Goal: Understand process/instructions: Learn how to perform a task or action

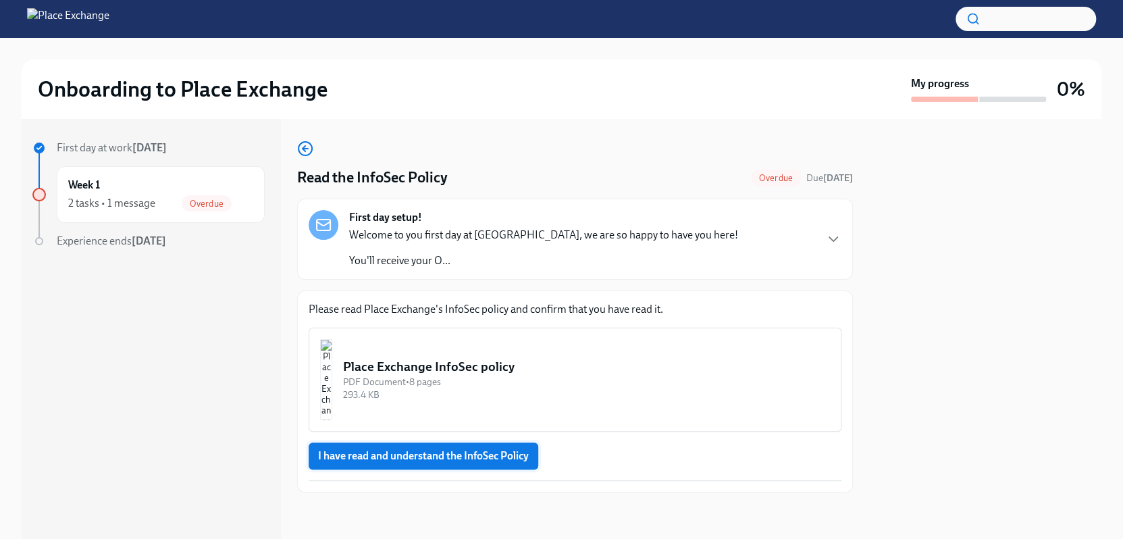
click at [389, 461] on span "I have read and understand the InfoSec Policy" at bounding box center [423, 456] width 211 height 14
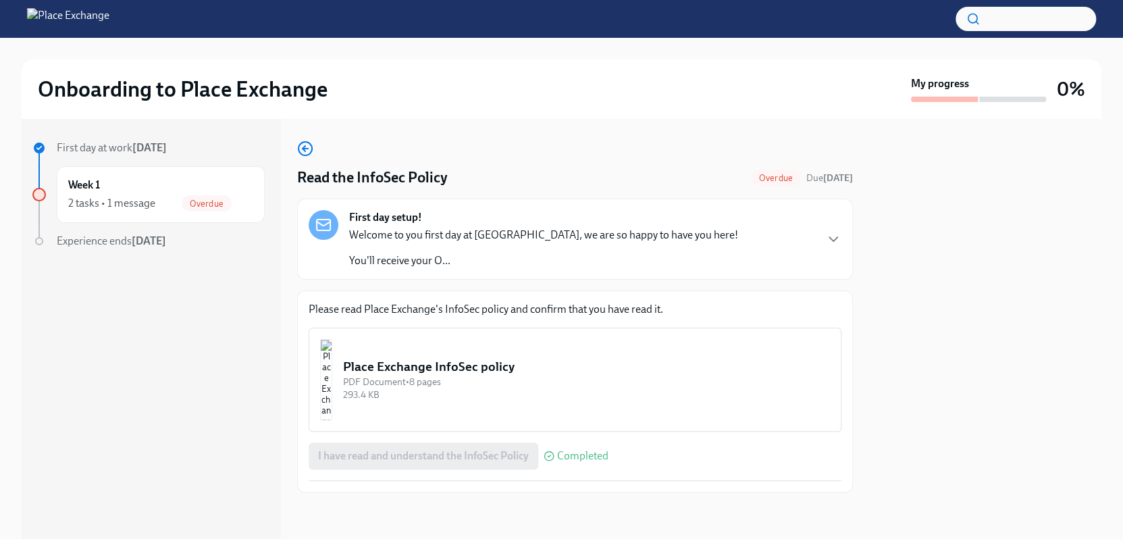
click at [332, 382] on img "button" at bounding box center [326, 379] width 12 height 81
click at [204, 199] on span "Overdue" at bounding box center [207, 204] width 50 height 10
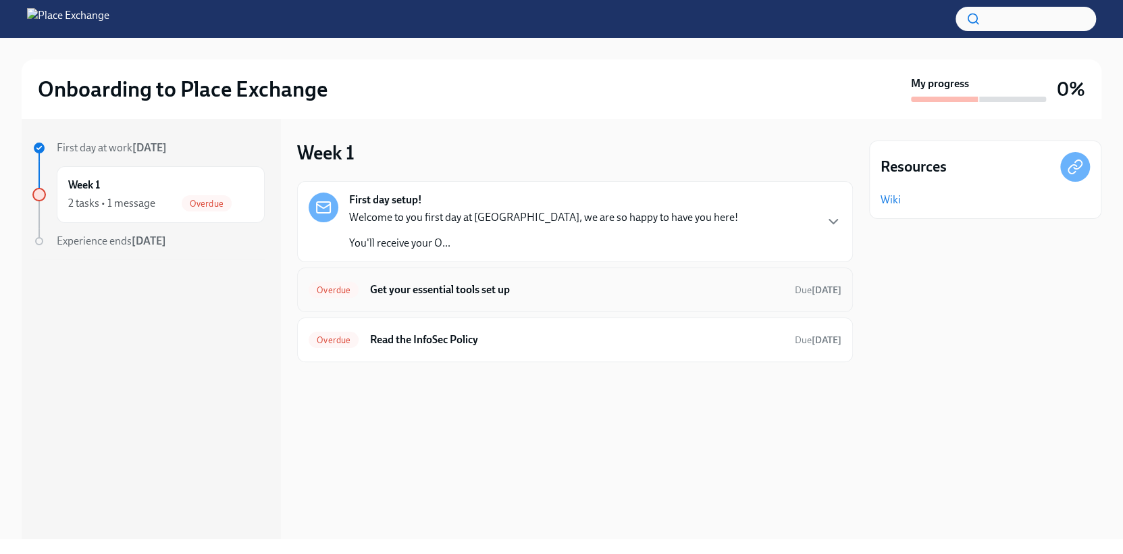
click at [428, 288] on h6 "Get your essential tools set up" at bounding box center [576, 289] width 415 height 15
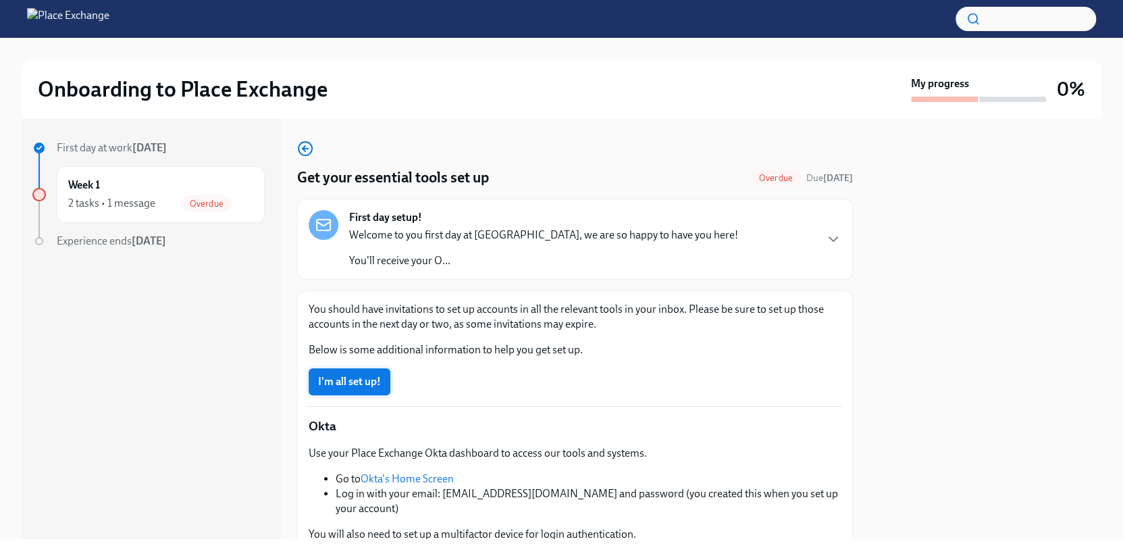
click at [375, 382] on span "I'm all set up!" at bounding box center [349, 382] width 63 height 14
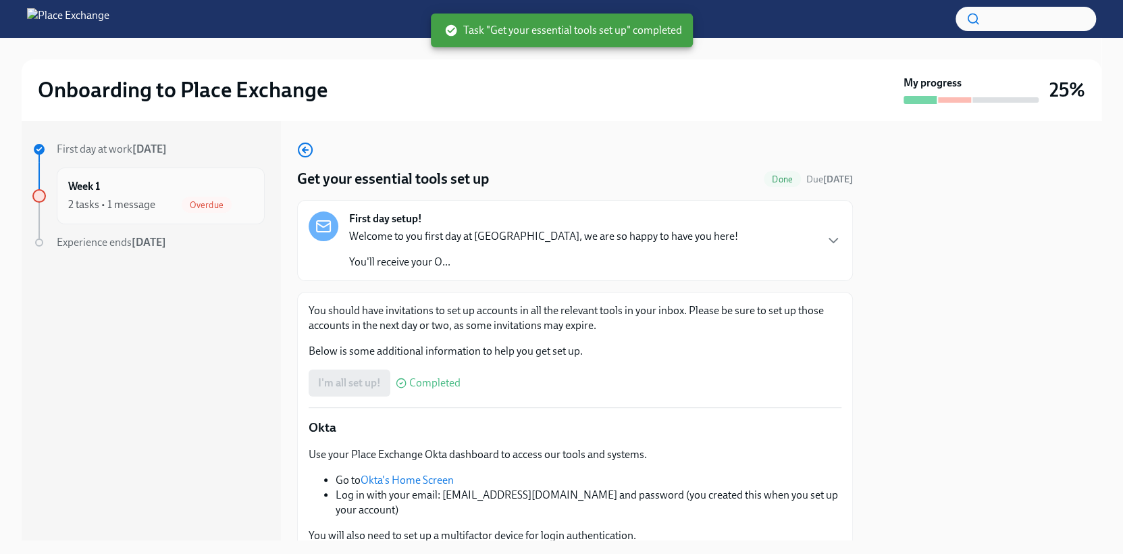
click at [209, 203] on span "Overdue" at bounding box center [207, 205] width 50 height 10
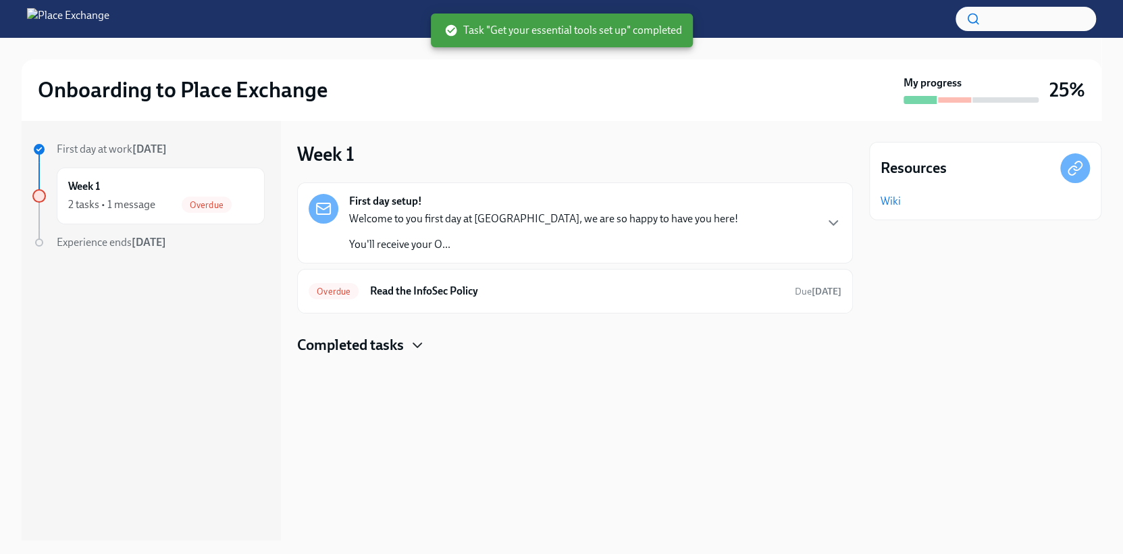
click at [413, 346] on icon "button" at bounding box center [417, 345] width 16 height 16
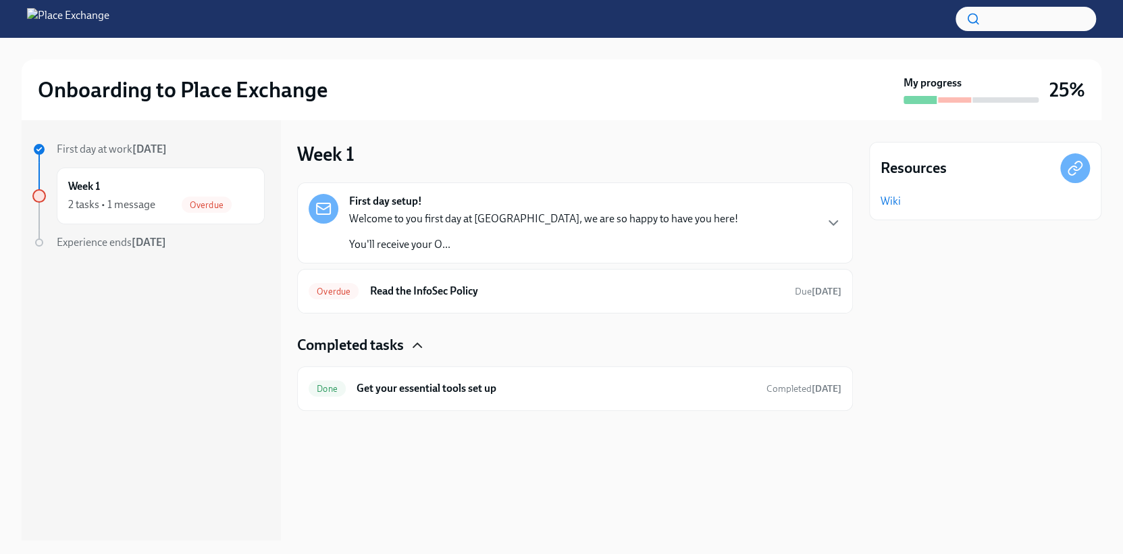
click at [412, 346] on icon "button" at bounding box center [417, 345] width 16 height 16
click at [441, 292] on h6 "Read the InfoSec Policy" at bounding box center [576, 291] width 415 height 15
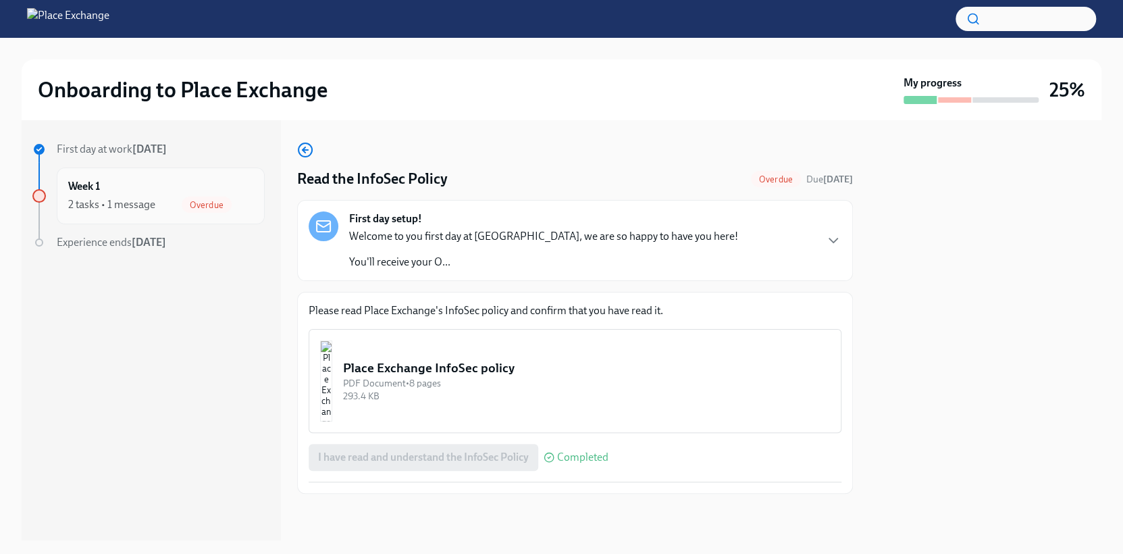
click at [90, 184] on h6 "Week 1" at bounding box center [84, 186] width 32 height 15
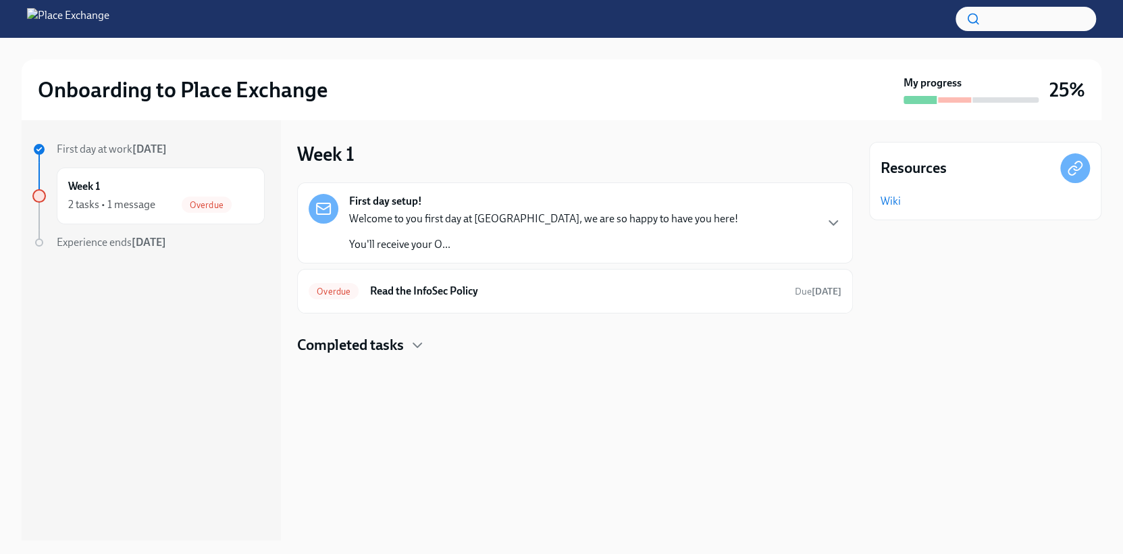
click at [897, 197] on link "Wiki" at bounding box center [891, 201] width 20 height 15
